Goal: Find specific page/section

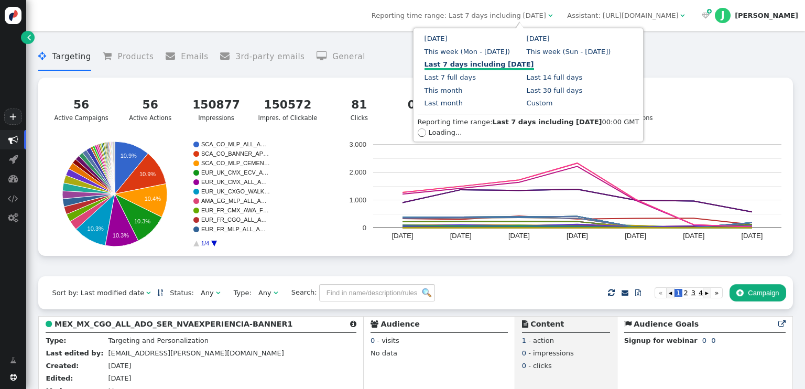
click at [463, 87] on link "This month" at bounding box center [444, 91] width 38 height 8
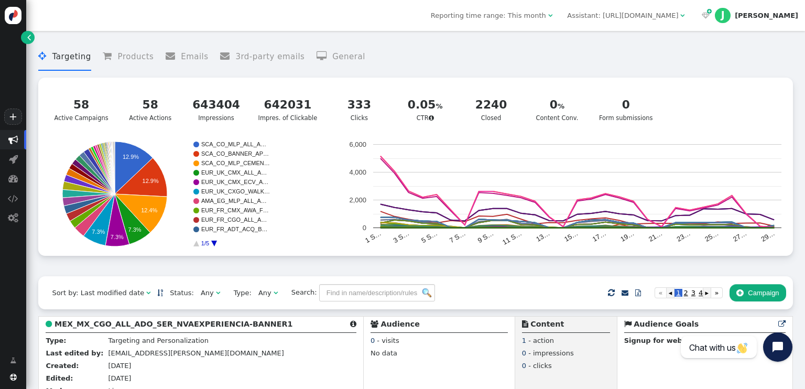
click at [312, 285] on div "Sort by: Last modified date   Status: Any  Type: Any  Search:     Impor…" at bounding box center [415, 292] width 755 height 33
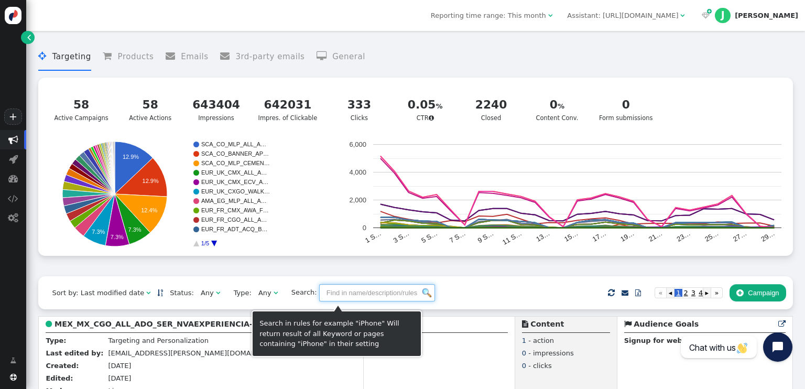
click at [319, 289] on input "text" at bounding box center [377, 293] width 116 height 18
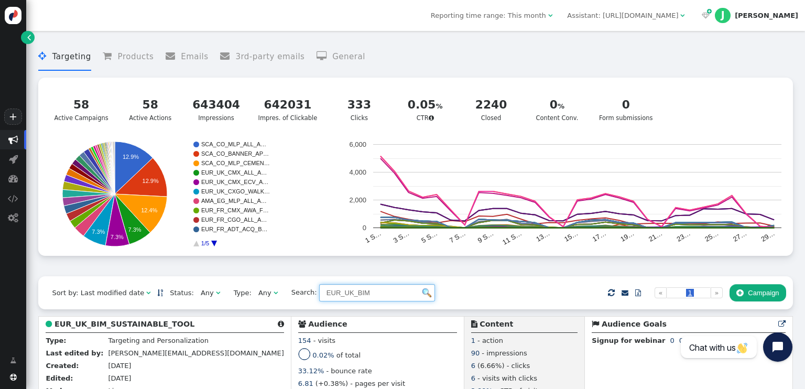
type input "EUR_UK_BIM"
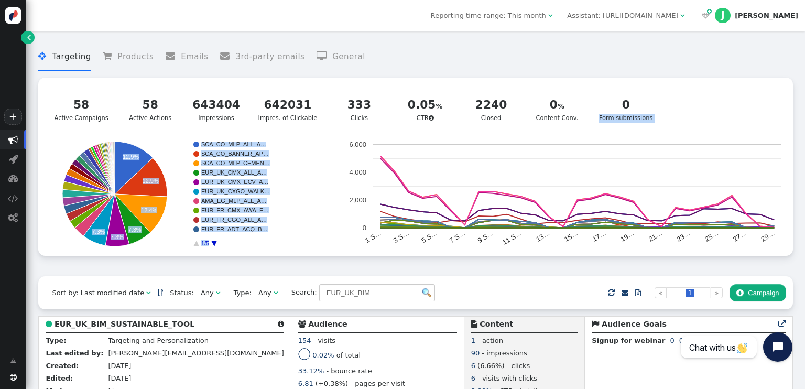
drag, startPoint x: 805, startPoint y: 92, endPoint x: 803, endPoint y: 150, distance: 58.8
click at [803, 150] on div " Targeting  Products  Emails  3rd-party emails  General ? Active Campaigns…" at bounding box center [415, 210] width 779 height 358
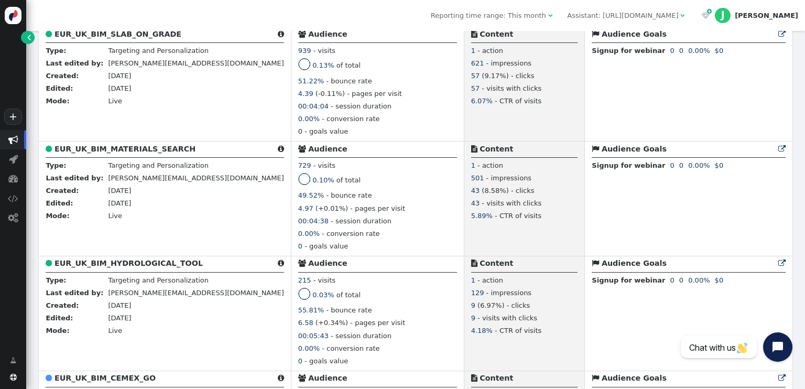
scroll to position [413, 0]
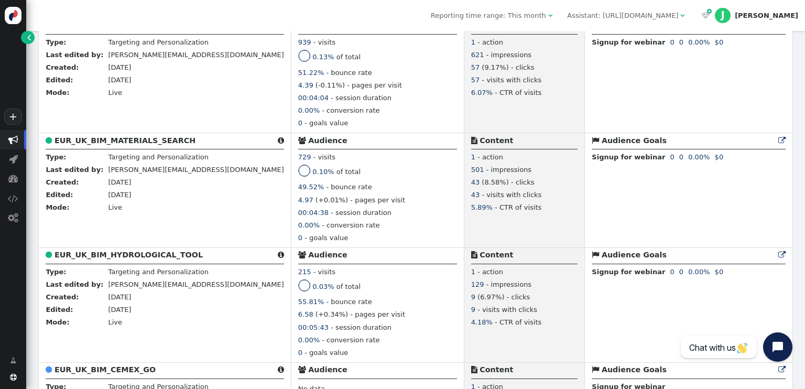
drag, startPoint x: 805, startPoint y: 256, endPoint x: 797, endPoint y: 65, distance: 191.1
click at [797, 65] on div " Targeting  Products  Emails  3rd-party emails  General ? Active Campaigns…" at bounding box center [415, 210] width 779 height 358
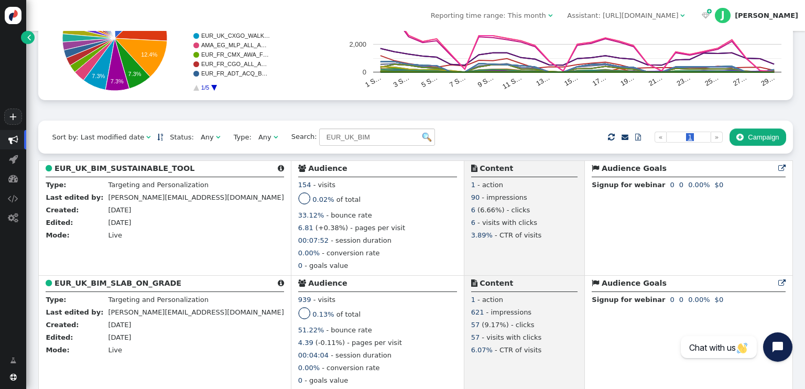
scroll to position [0, 0]
